Goal: Task Accomplishment & Management: Manage account settings

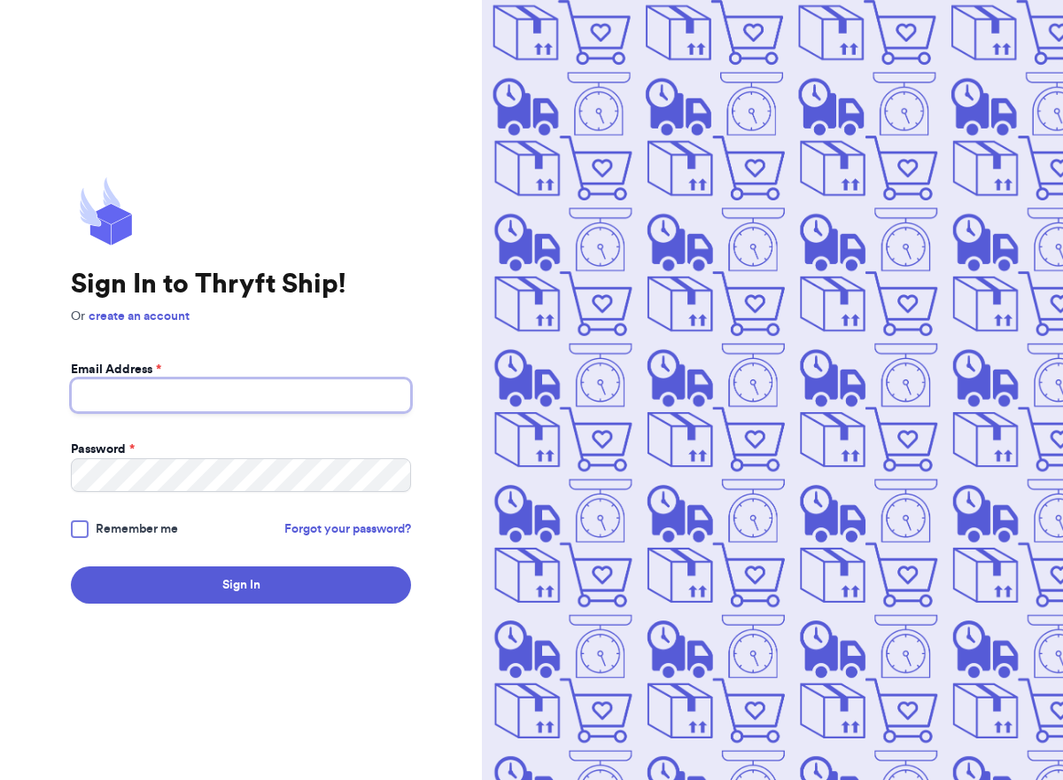
click at [277, 406] on input "Email Address *" at bounding box center [241, 395] width 340 height 34
type input "[EMAIL_ADDRESS][DOMAIN_NAME]"
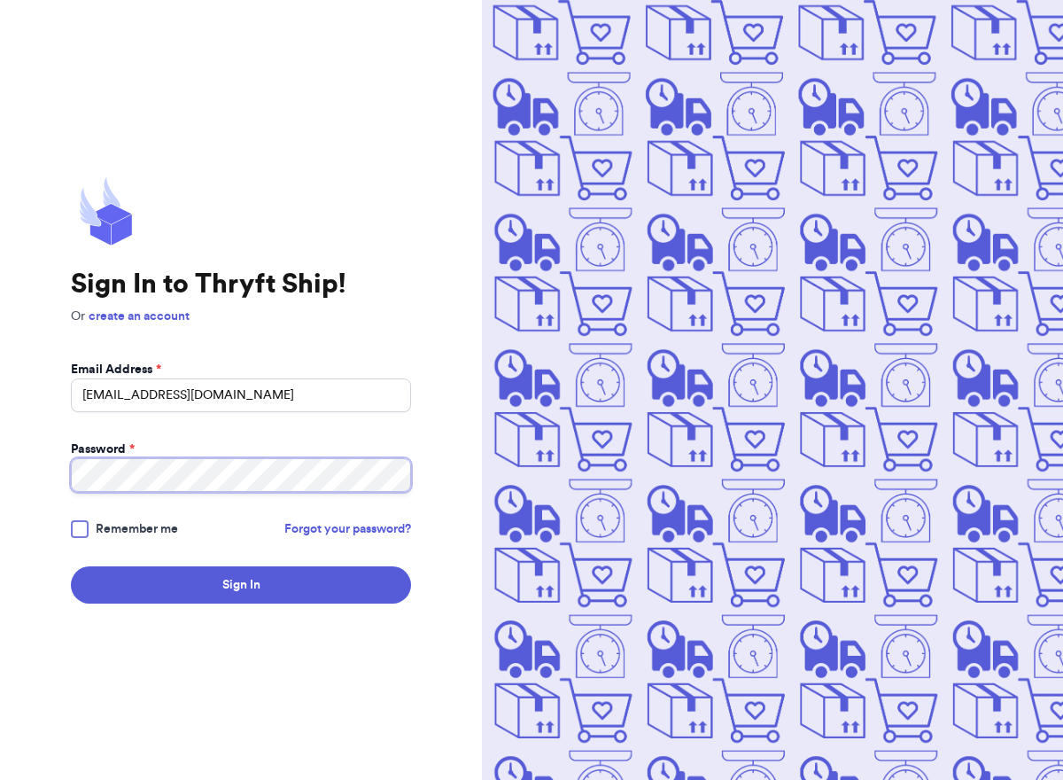
click at [71, 566] on button "Sign In" at bounding box center [241, 584] width 340 height 37
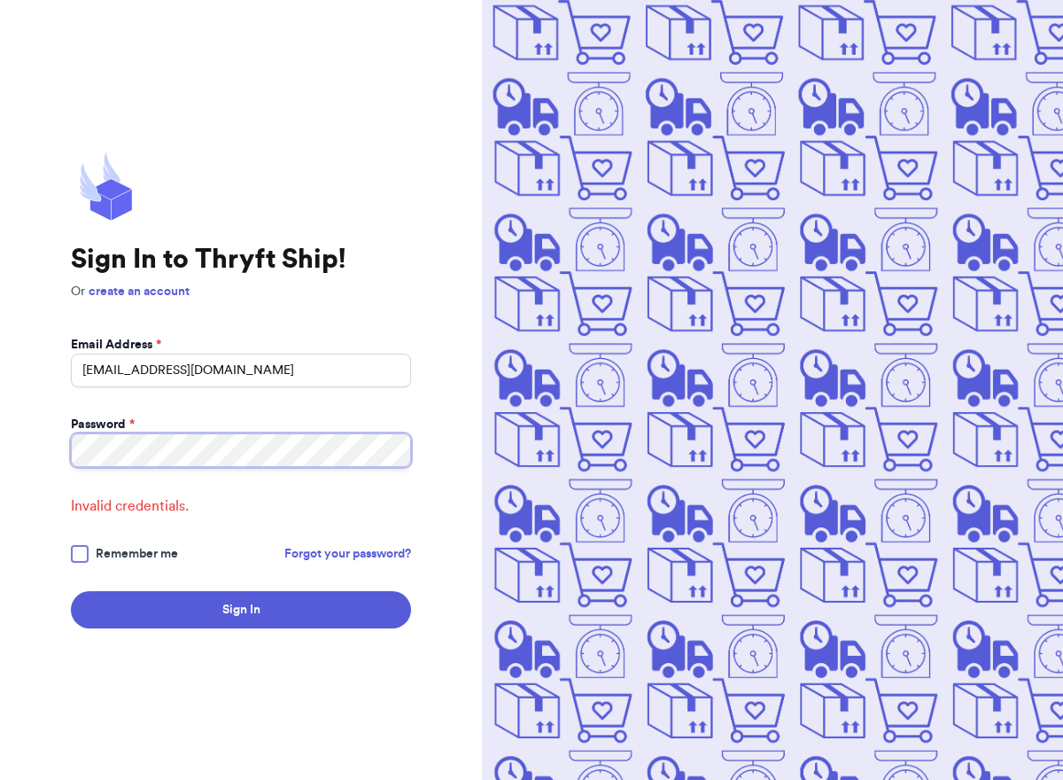
click at [71, 591] on button "Sign In" at bounding box center [241, 609] width 340 height 37
click at [0, 385] on html "Sign In to Thryft Ship! Or create an account Email Address * [EMAIL_ADDRESS][DO…" at bounding box center [531, 390] width 1063 height 780
click at [71, 591] on button "Sign In" at bounding box center [241, 609] width 340 height 37
click at [301, 550] on link "Forgot your password?" at bounding box center [347, 554] width 127 height 18
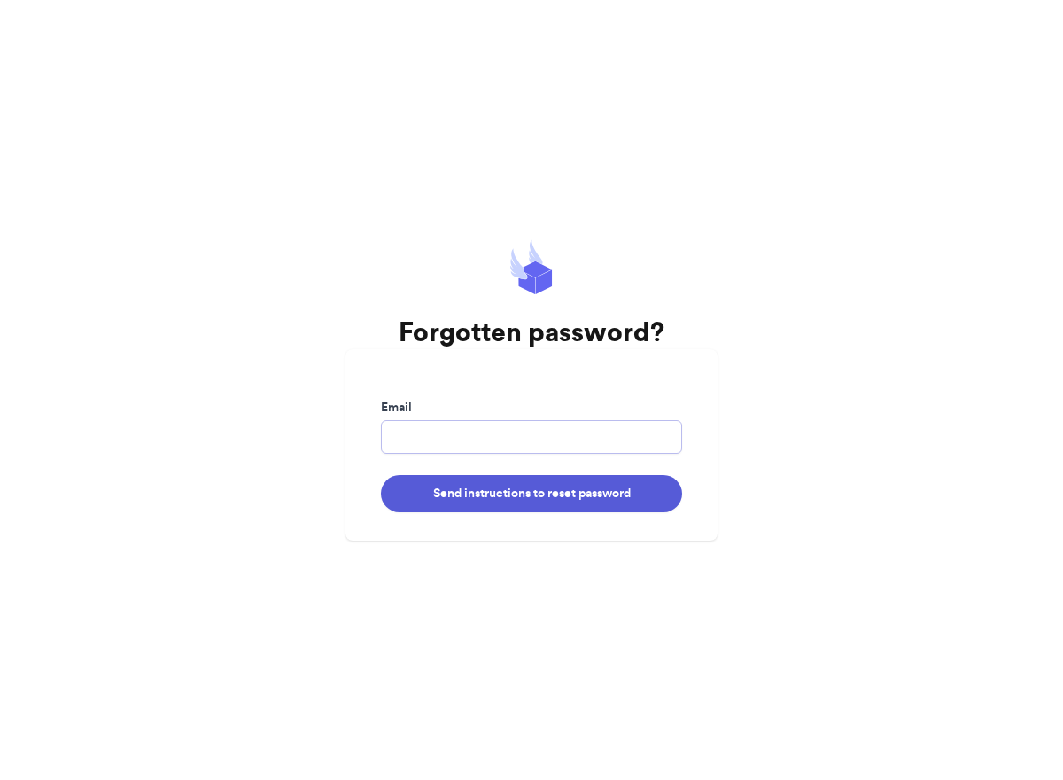
click at [541, 436] on input "Email" at bounding box center [531, 437] width 301 height 34
type input "[EMAIL_ADDRESS][DOMAIN_NAME]"
click at [381, 475] on button "Send instructions to reset password" at bounding box center [531, 493] width 301 height 37
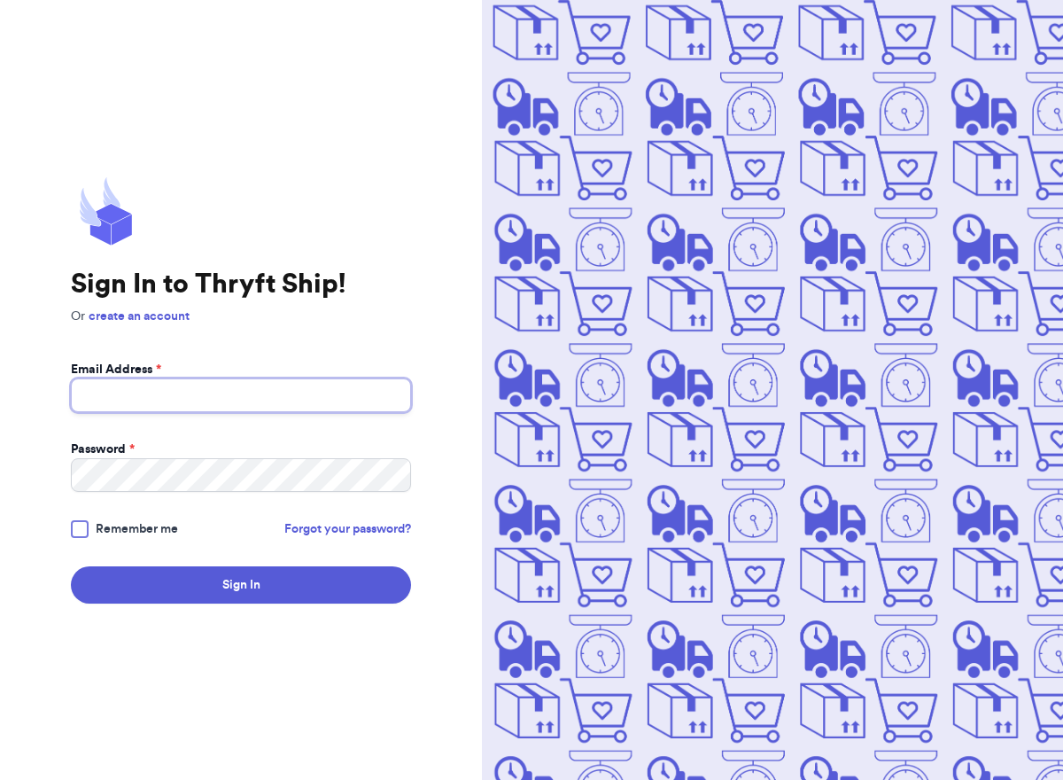
click at [181, 386] on input "Email Address *" at bounding box center [241, 395] width 340 height 34
type input "[EMAIL_ADDRESS][DOMAIN_NAME]"
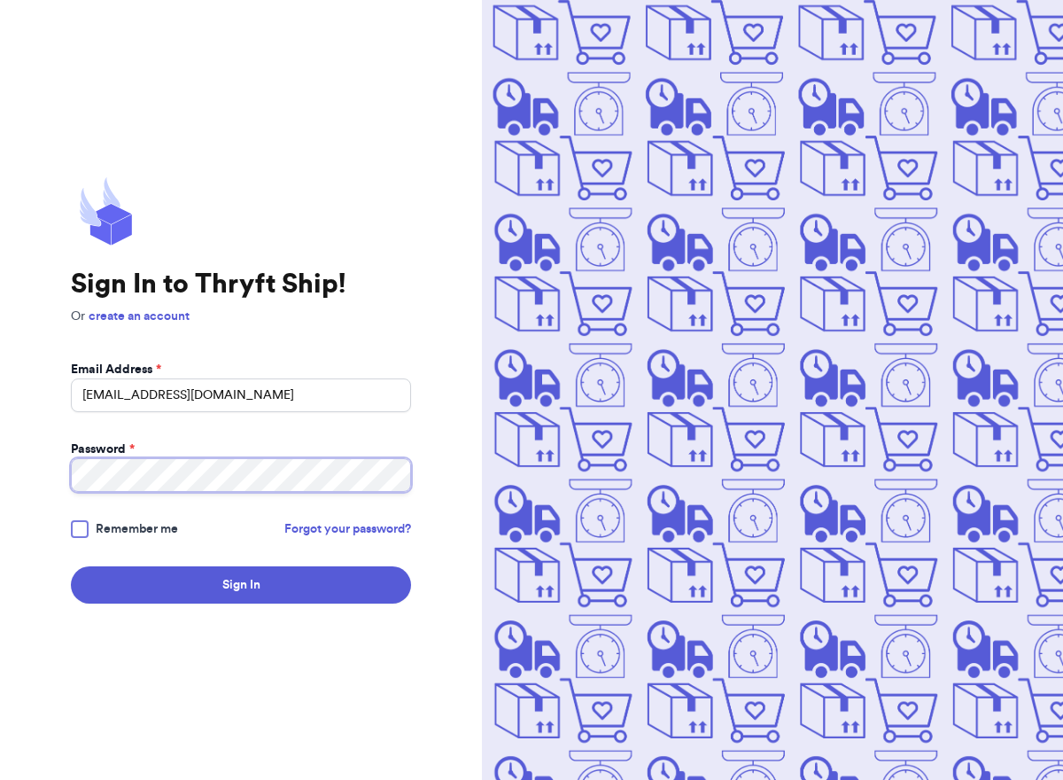
click at [71, 566] on button "Sign In" at bounding box center [241, 584] width 340 height 37
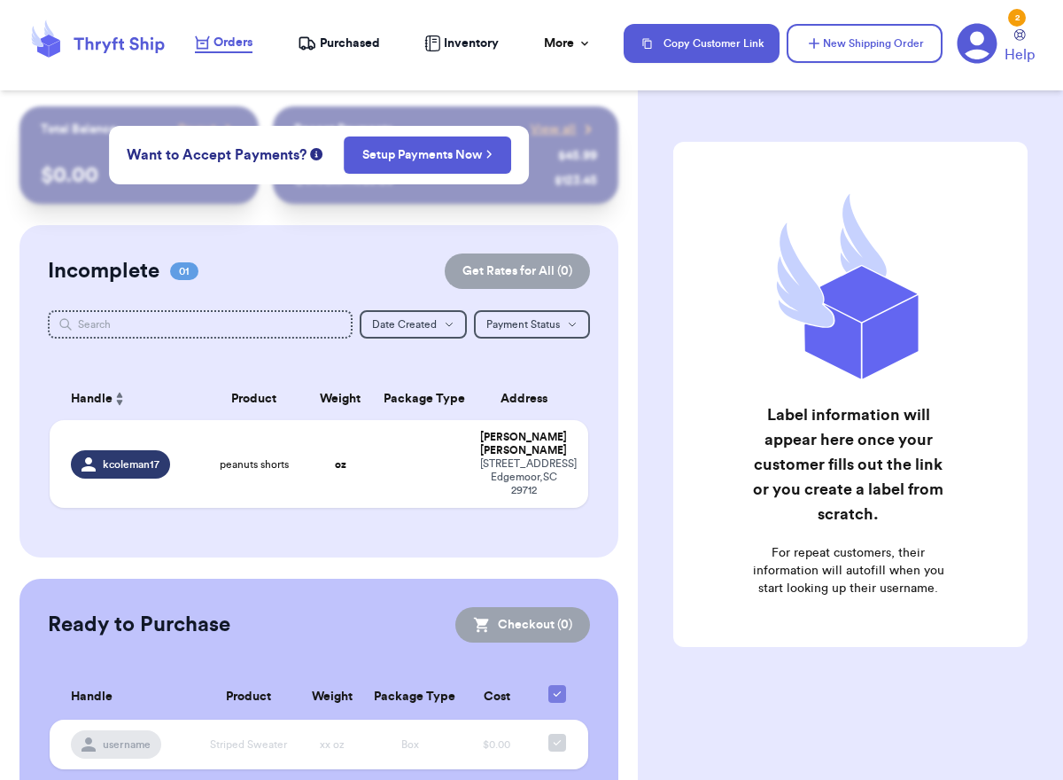
click at [370, 43] on span "Purchased" at bounding box center [350, 44] width 60 height 18
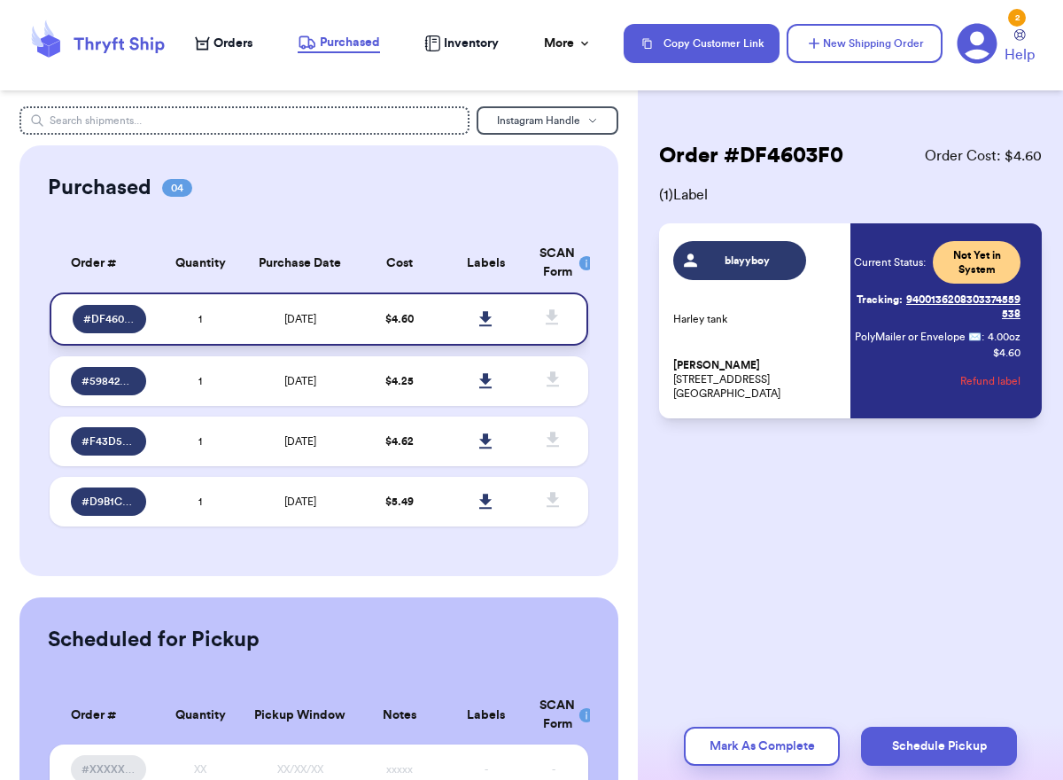
click at [485, 317] on icon at bounding box center [485, 318] width 12 height 15
